Goal: Communication & Community: Answer question/provide support

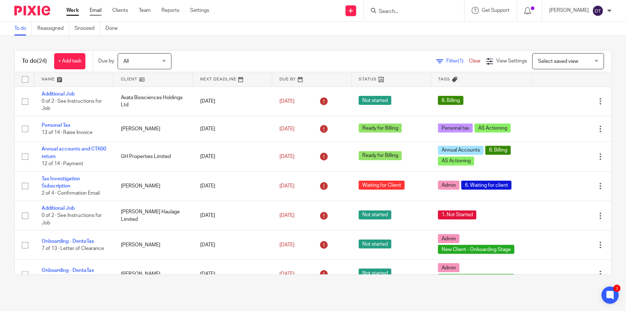
click at [90, 14] on link "Email" at bounding box center [96, 10] width 12 height 7
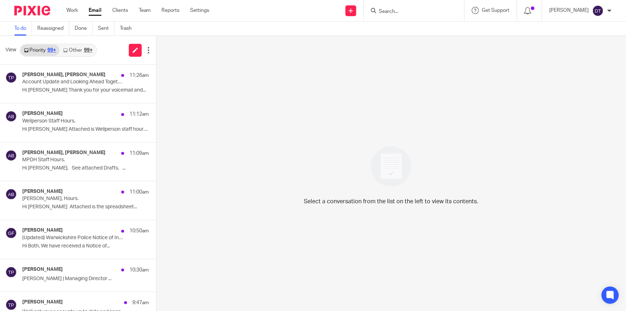
click at [72, 49] on link "Other 99+" at bounding box center [78, 50] width 36 height 11
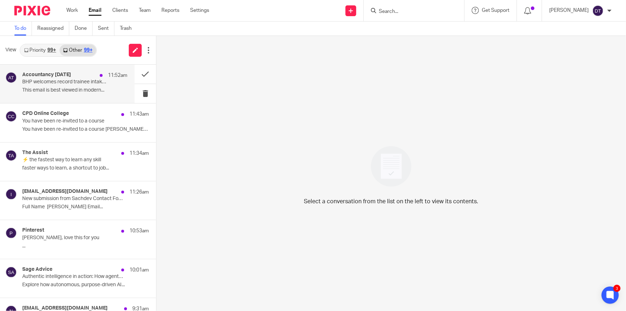
click at [71, 77] on div "Accountancy [DATE] 11:52am" at bounding box center [74, 75] width 105 height 7
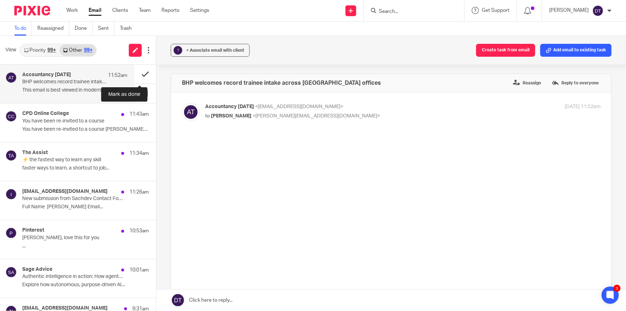
click at [140, 75] on button at bounding box center [146, 74] width 22 height 19
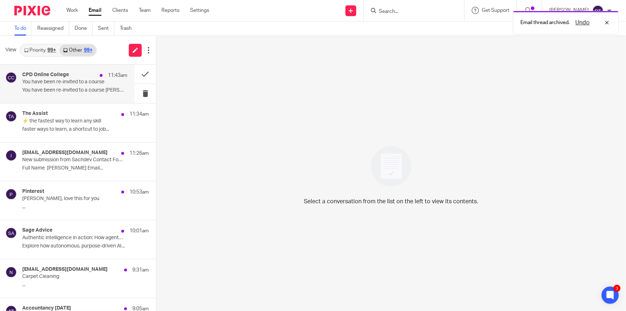
click at [104, 86] on div "CPD Online College 11:43am You have been re-invited to a course You have been r…" at bounding box center [74, 84] width 105 height 24
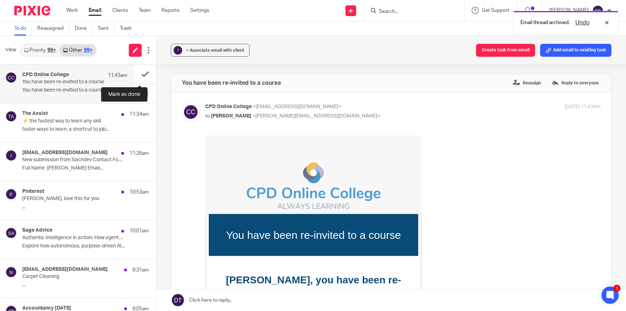
click at [143, 71] on button at bounding box center [146, 74] width 22 height 19
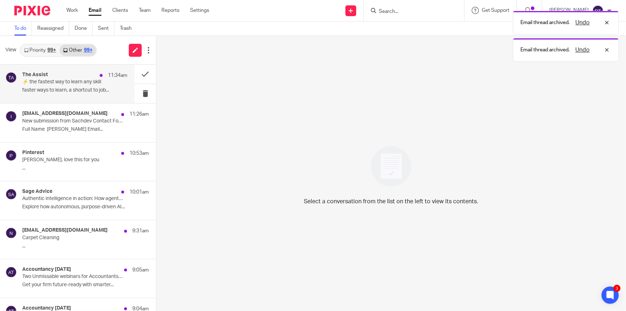
click at [82, 82] on p "⚡ the fastest way to learn any skill" at bounding box center [64, 82] width 84 height 6
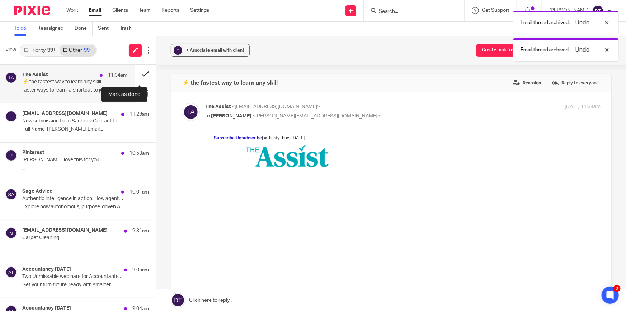
click at [135, 76] on button at bounding box center [146, 74] width 22 height 19
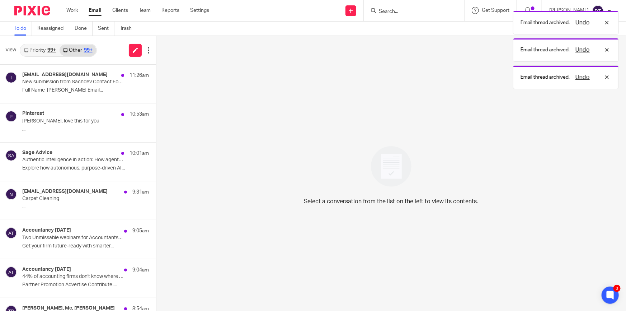
click at [80, 85] on div "info@sachdevs-ca.com 11:26am New submission from Sachdev Contact Form Full Name…" at bounding box center [85, 84] width 127 height 24
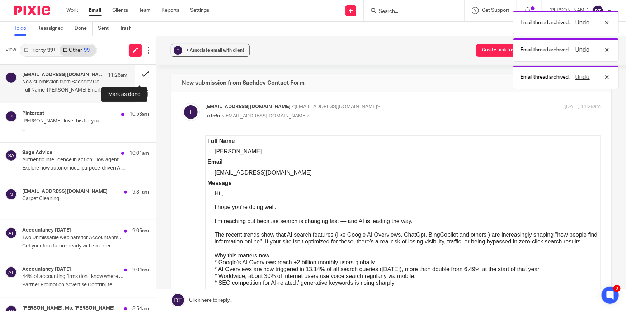
click at [139, 74] on button at bounding box center [146, 74] width 22 height 19
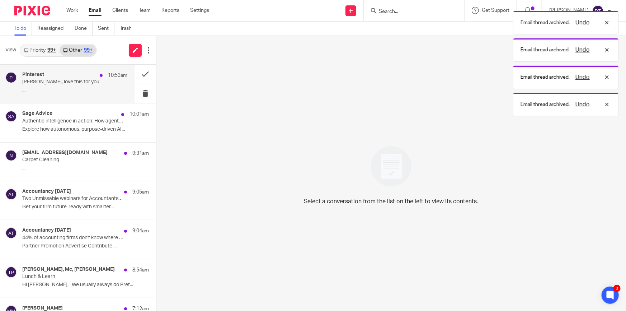
click at [85, 79] on p "Deanna, love this for you" at bounding box center [64, 82] width 84 height 6
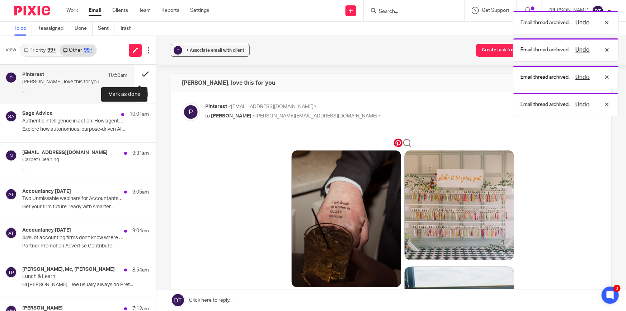
click at [141, 72] on button at bounding box center [146, 74] width 22 height 19
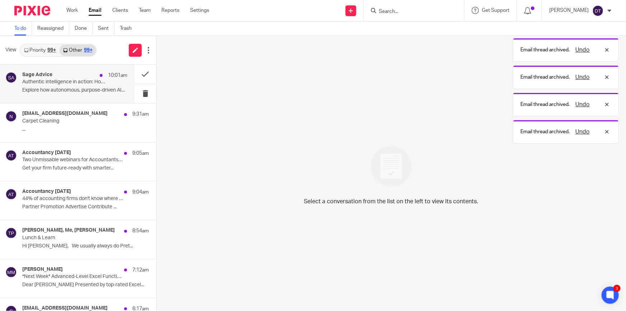
click at [74, 88] on p "Explore how autonomous, purpose-driven AI..." at bounding box center [74, 90] width 105 height 6
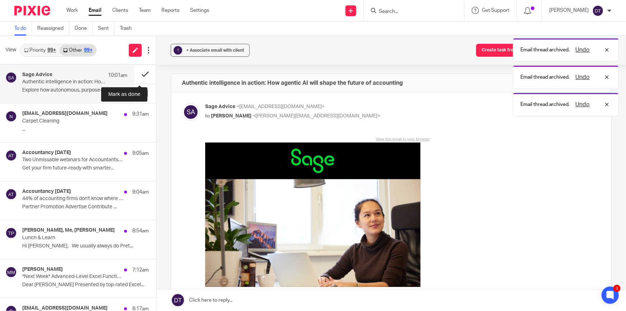
click at [140, 75] on button at bounding box center [146, 74] width 22 height 19
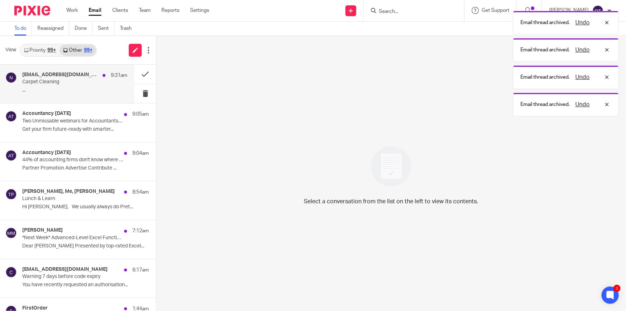
click at [94, 82] on p "Carpet Cleaning" at bounding box center [64, 82] width 84 height 6
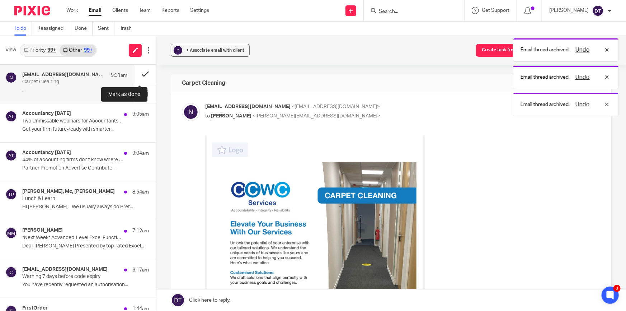
click at [140, 74] on button at bounding box center [146, 74] width 22 height 19
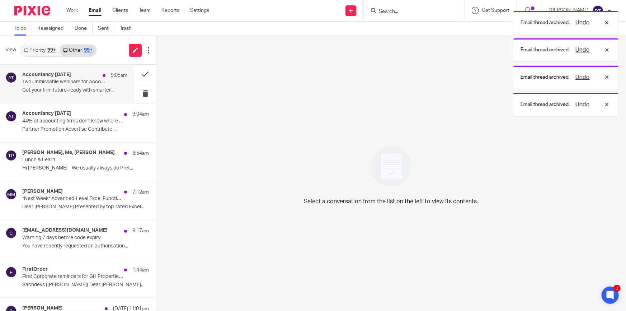
click at [89, 79] on p "Two Unmissable webinars for Accountants – happening same day" at bounding box center [64, 82] width 84 height 6
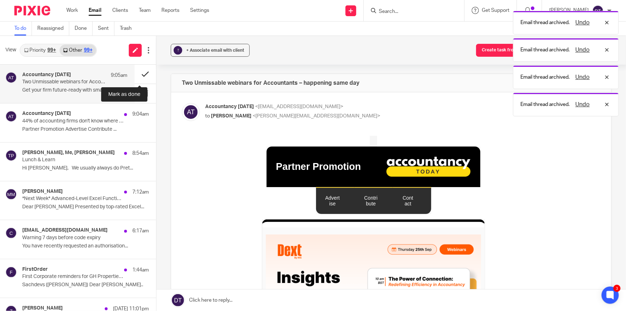
click at [138, 74] on button at bounding box center [146, 74] width 22 height 19
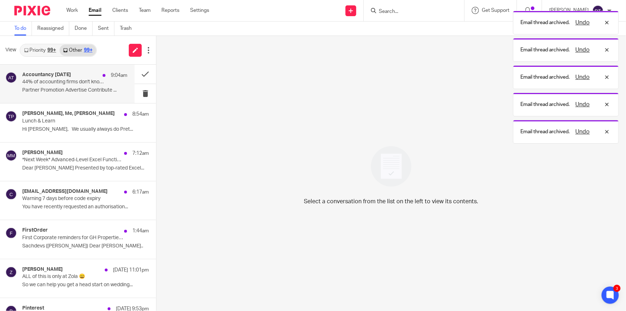
click at [89, 81] on p "44% of accounting firms don't know where to start with AI - this toolkit change…" at bounding box center [64, 82] width 84 height 6
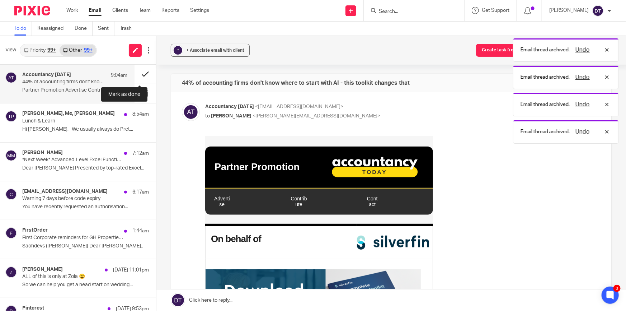
click at [140, 75] on button at bounding box center [146, 74] width 22 height 19
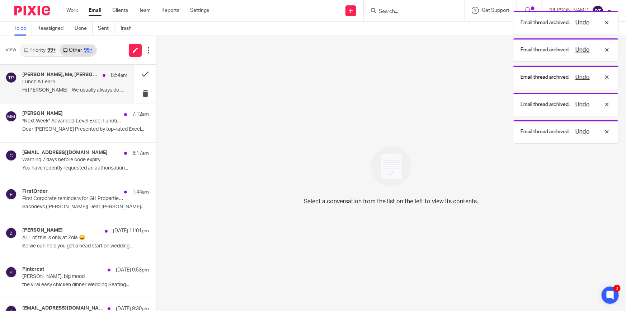
drag, startPoint x: 81, startPoint y: 80, endPoint x: 108, endPoint y: 80, distance: 26.9
click at [82, 80] on p "Lunch & Learn" at bounding box center [64, 82] width 84 height 6
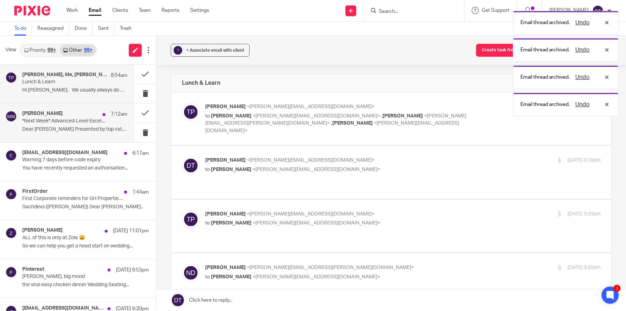
click at [103, 115] on div at bounding box center [104, 114] width 3 height 3
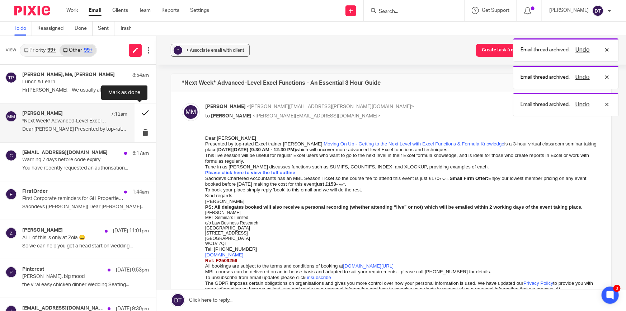
click at [138, 112] on button at bounding box center [146, 112] width 22 height 19
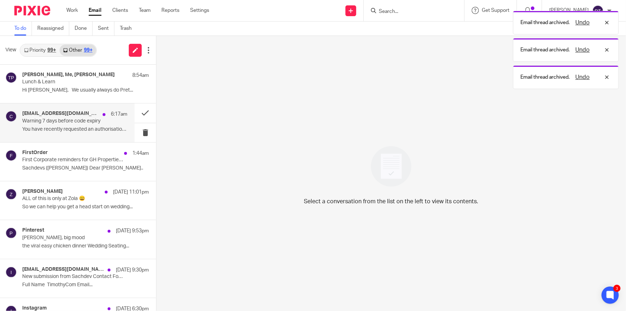
click at [87, 133] on div "caat@ir-efile.gov.uk 6:17am Warning 7 days before code expiry You have recently…" at bounding box center [74, 123] width 105 height 24
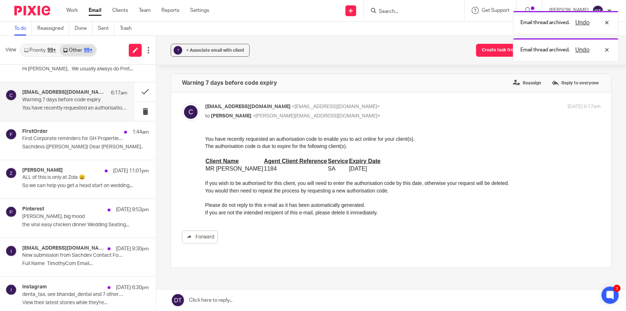
scroll to position [32, 0]
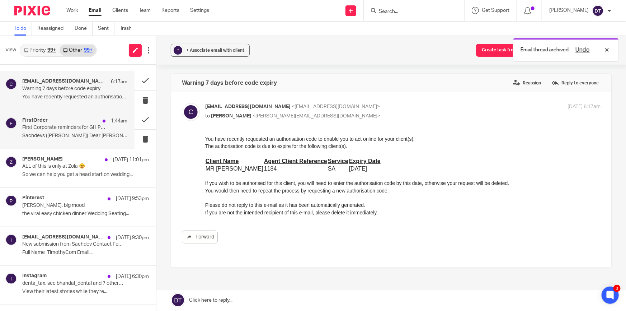
click at [86, 134] on p "Sachdevs (Deanna TEMPLETON) Dear Deanna A..." at bounding box center [74, 136] width 105 height 6
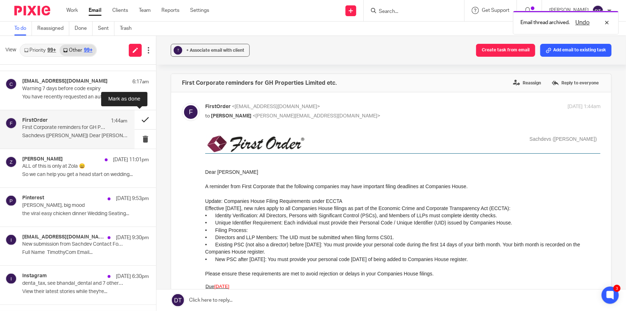
scroll to position [0, 0]
click at [139, 123] on button at bounding box center [146, 119] width 22 height 19
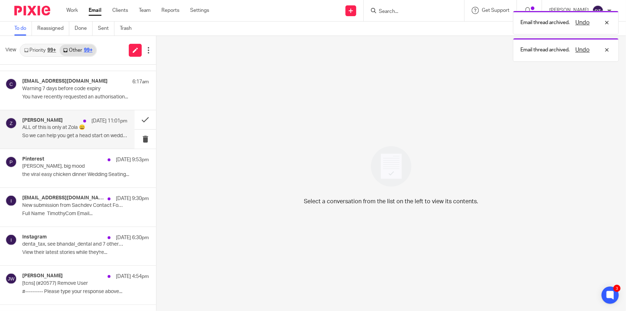
click at [75, 137] on p "So we can help you get a head start on wedding..." at bounding box center [74, 136] width 105 height 6
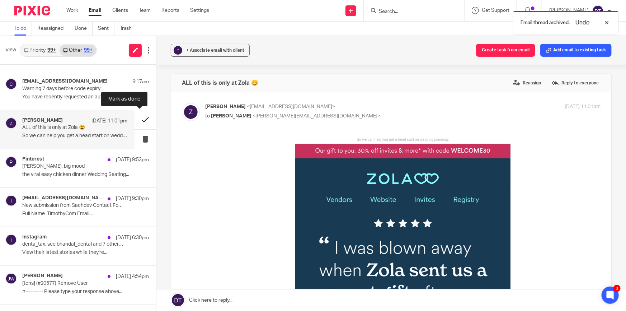
click at [141, 118] on button at bounding box center [146, 119] width 22 height 19
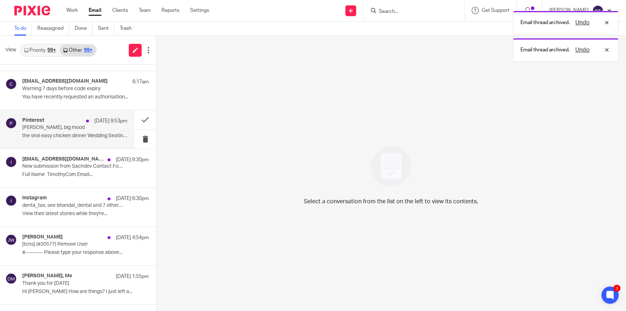
click at [94, 129] on p "Deanna, big mood" at bounding box center [64, 128] width 84 height 6
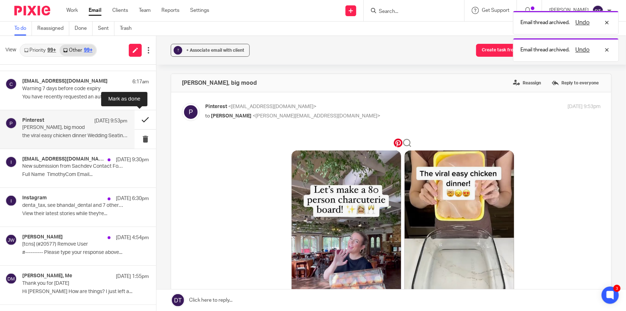
click at [143, 118] on button at bounding box center [146, 119] width 22 height 19
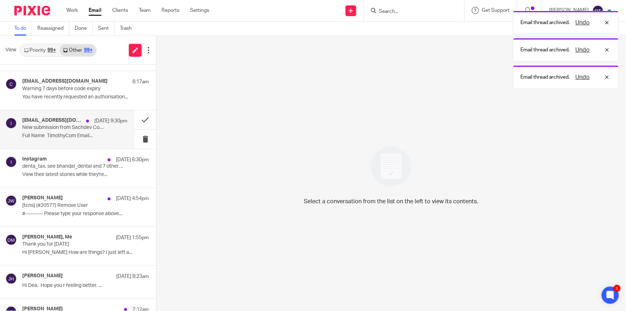
click at [99, 129] on p "New submission from Sachdev Contact Form" at bounding box center [64, 128] width 84 height 6
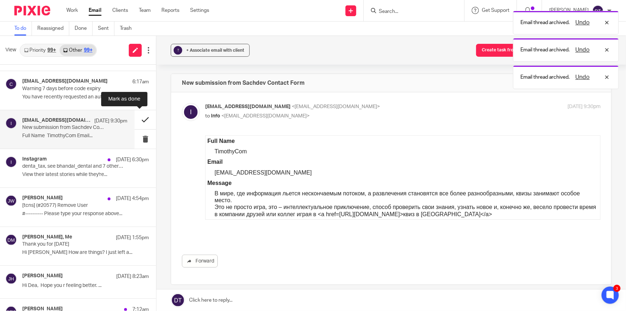
click at [142, 120] on button at bounding box center [146, 119] width 22 height 19
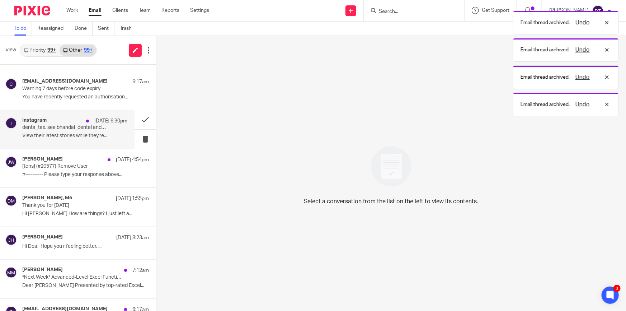
click at [87, 136] on p "View their latest stories while they're..." at bounding box center [74, 136] width 105 height 6
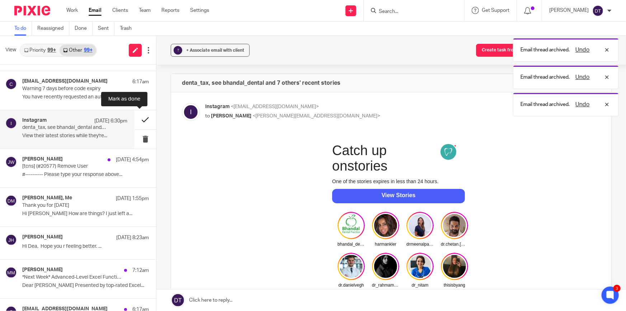
click at [140, 122] on button at bounding box center [146, 119] width 22 height 19
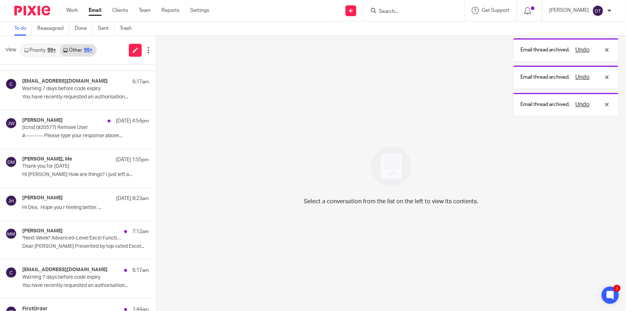
click at [43, 48] on link "Priority 99+" at bounding box center [39, 50] width 39 height 11
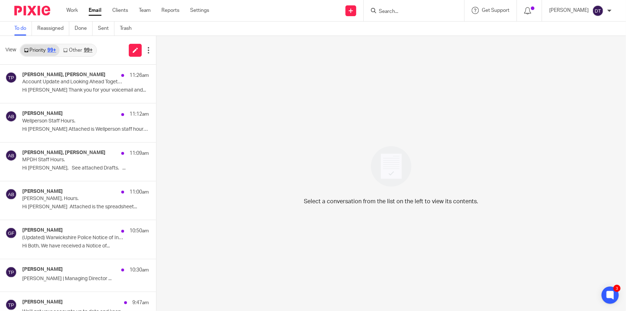
click at [83, 48] on link "Other 99+" at bounding box center [78, 50] width 36 height 11
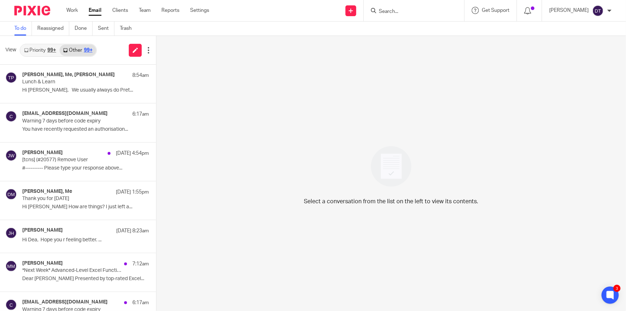
click at [49, 46] on link "Priority 99+" at bounding box center [39, 50] width 39 height 11
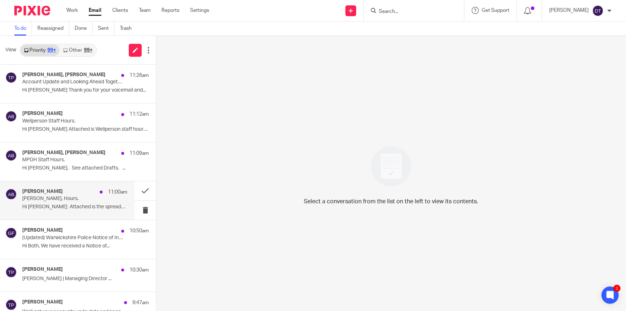
click at [57, 199] on p "Adam Budzik, Hours." at bounding box center [64, 199] width 84 height 6
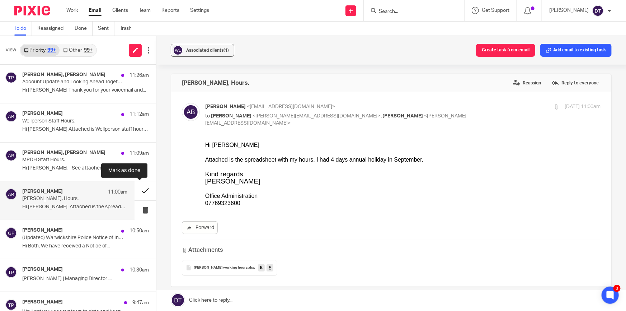
click at [136, 190] on button at bounding box center [146, 190] width 22 height 19
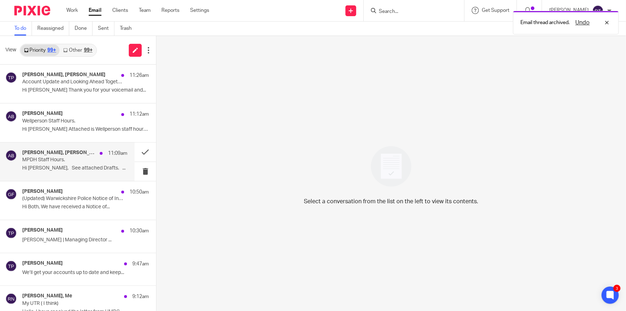
click at [64, 166] on p "Hi Adam, See attached Drafts. ..." at bounding box center [74, 168] width 105 height 6
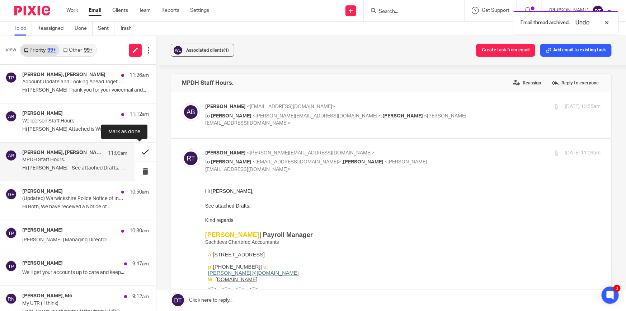
click at [139, 153] on button at bounding box center [146, 152] width 22 height 19
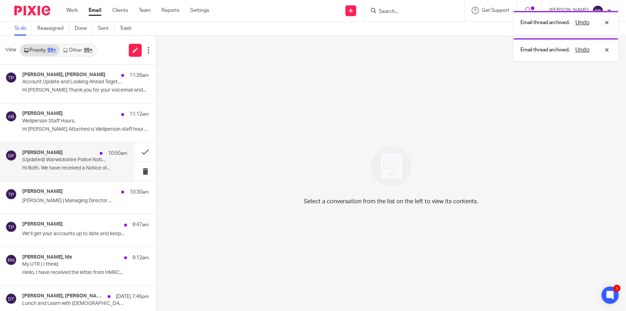
click at [62, 167] on p "Hi Both, We have received a Notice of..." at bounding box center [74, 168] width 105 height 6
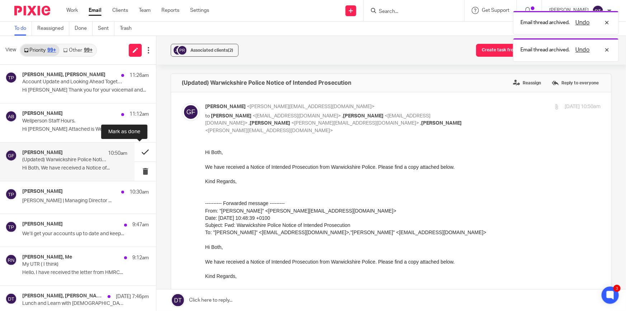
click at [142, 153] on button at bounding box center [146, 152] width 22 height 19
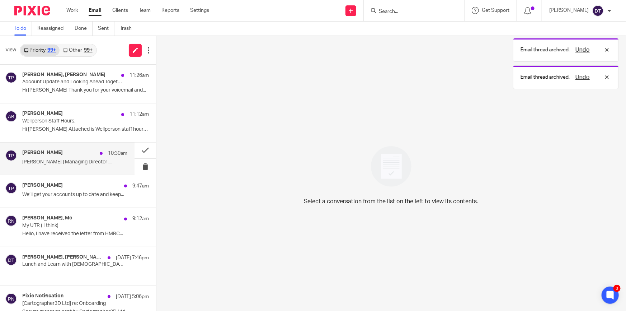
click at [83, 166] on div "Tina Pennycuick 10:30am Tina Pennycuick | Managing Director ..." at bounding box center [74, 159] width 105 height 18
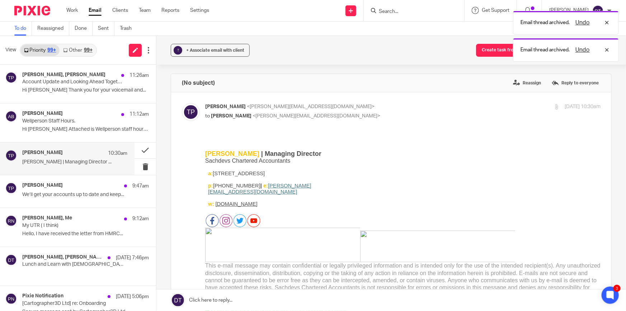
scroll to position [183, 0]
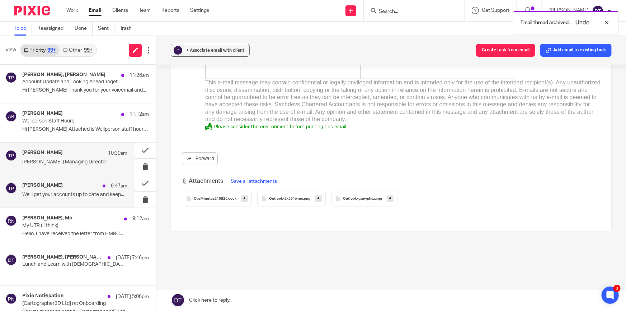
click at [56, 190] on div "Tina Pennycuick 9:47am We’ll get your accounts up to date and keep..." at bounding box center [74, 191] width 105 height 18
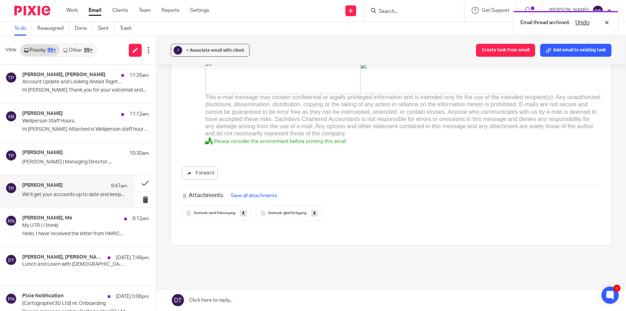
scroll to position [0, 0]
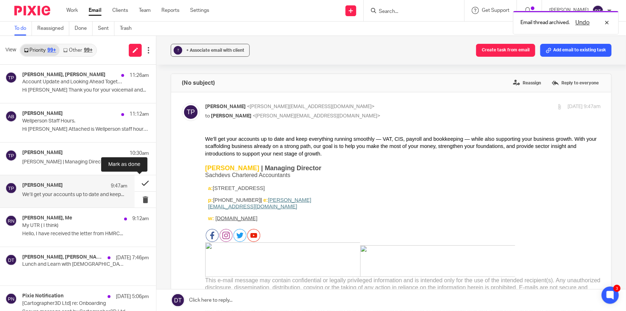
click at [143, 184] on button at bounding box center [146, 183] width 22 height 16
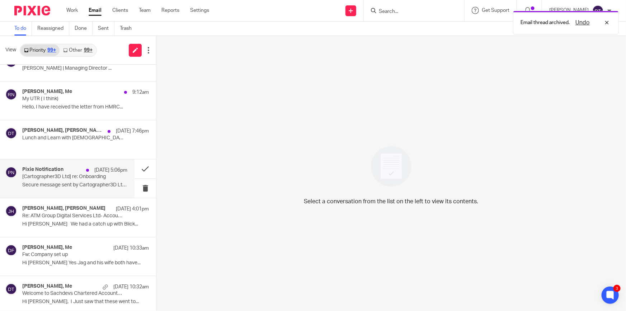
scroll to position [98, 0]
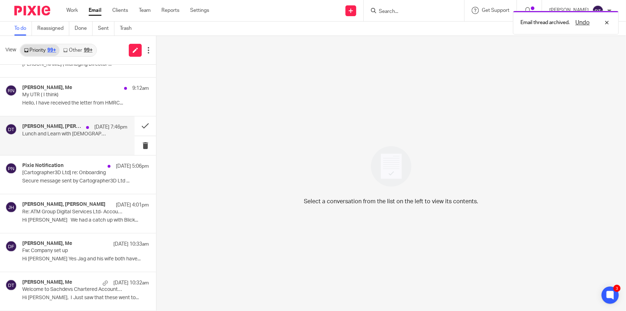
click at [68, 145] on div "Arun Sachdev, Jodie Hall, Samual Broad, Tina Pennycuick, Me, Luke Racovita, Sum…" at bounding box center [74, 135] width 105 height 24
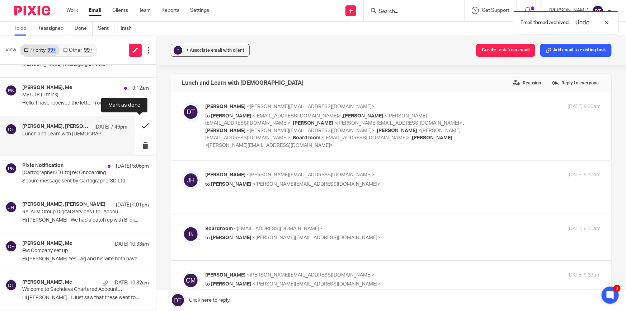
scroll to position [0, 0]
click at [135, 127] on button at bounding box center [146, 125] width 22 height 19
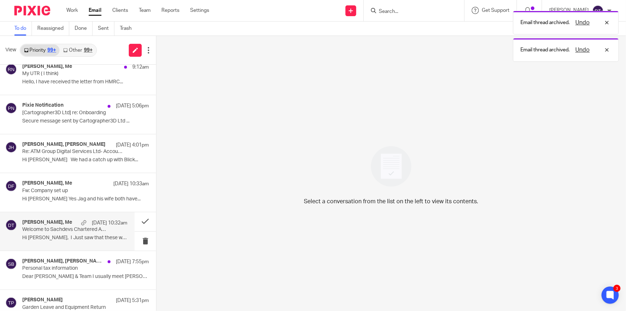
scroll to position [130, 0]
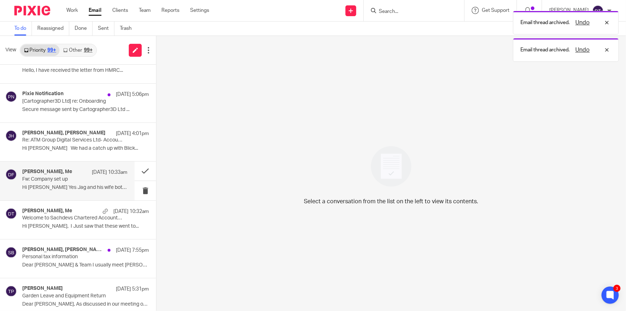
click at [75, 196] on div "Dan Field, Me 24 Sep 10:33am Fw: Company set up Hi Dea Yes Jag and his wife bot…" at bounding box center [67, 181] width 135 height 38
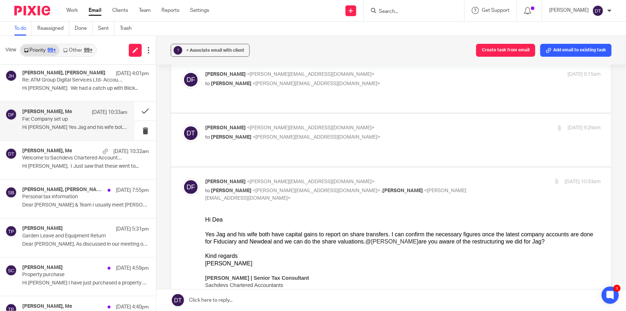
scroll to position [196, 0]
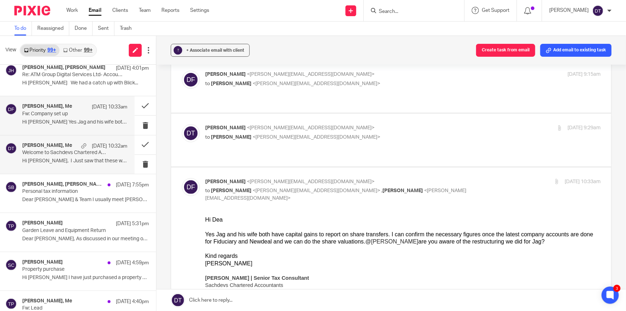
click at [69, 161] on p "Hi Deanna, I Just saw that these went to..." at bounding box center [74, 161] width 105 height 6
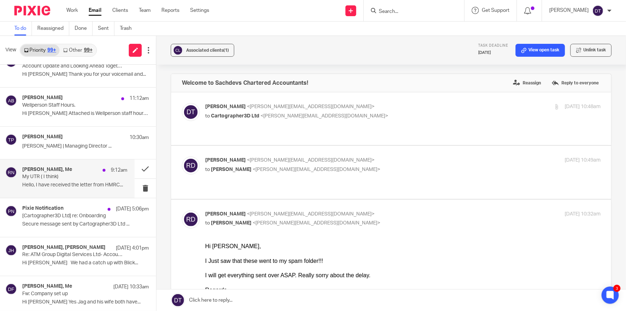
scroll to position [0, 0]
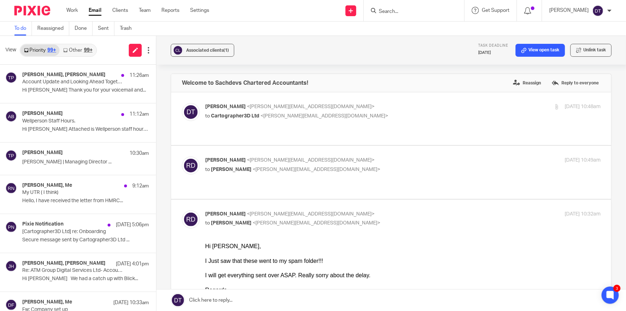
click at [100, 13] on link "Email" at bounding box center [95, 10] width 13 height 7
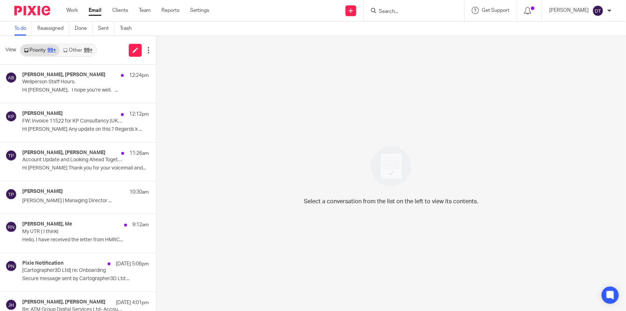
click at [83, 46] on link "Other 99+" at bounding box center [78, 50] width 36 height 11
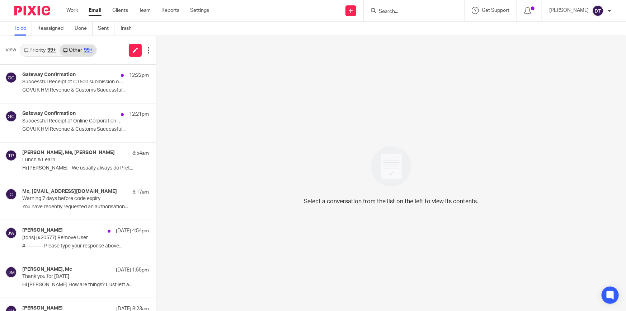
click at [40, 54] on link "Priority 99+" at bounding box center [39, 50] width 39 height 11
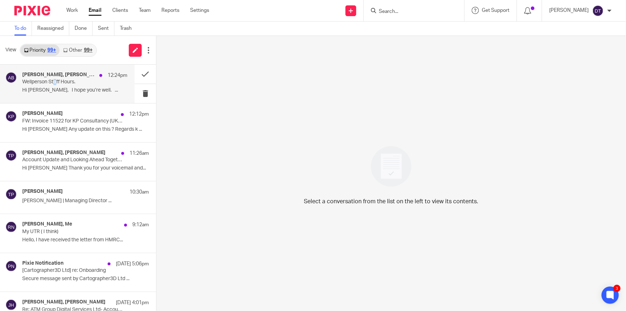
click at [55, 84] on p "Wellperson Staff Hours." at bounding box center [64, 82] width 84 height 6
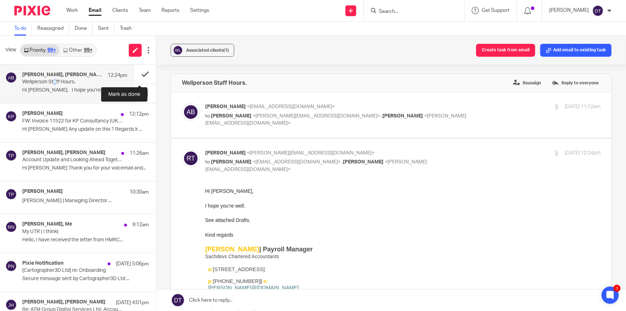
click at [135, 75] on button at bounding box center [146, 74] width 22 height 19
